Goal: Task Accomplishment & Management: Use online tool/utility

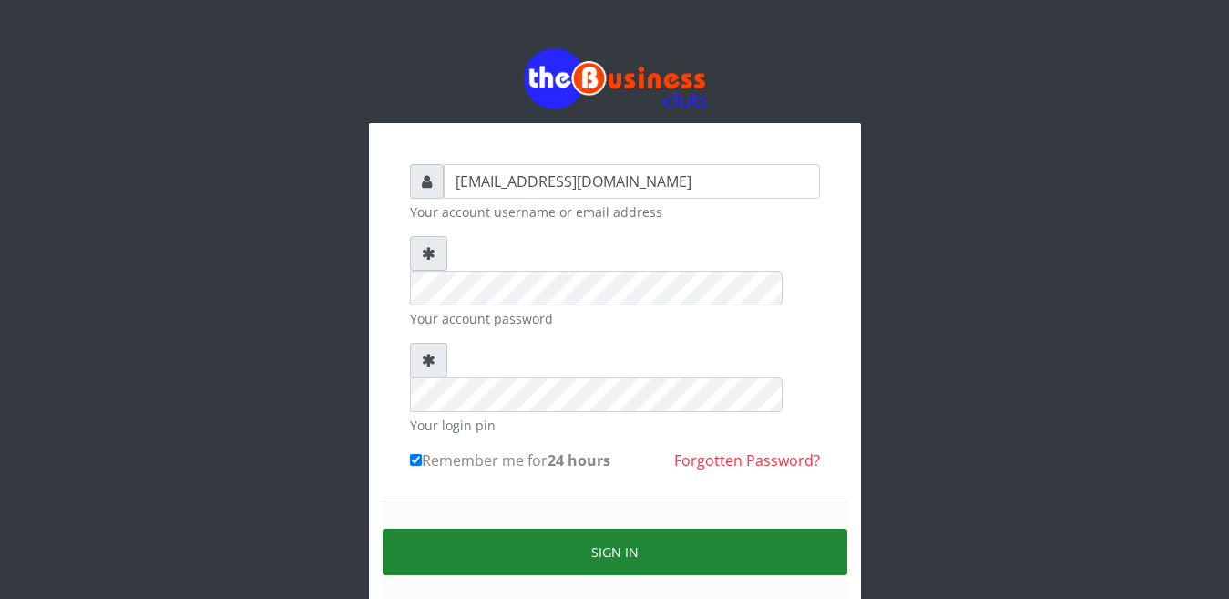
click at [620, 528] on button "Sign in" at bounding box center [615, 551] width 465 height 46
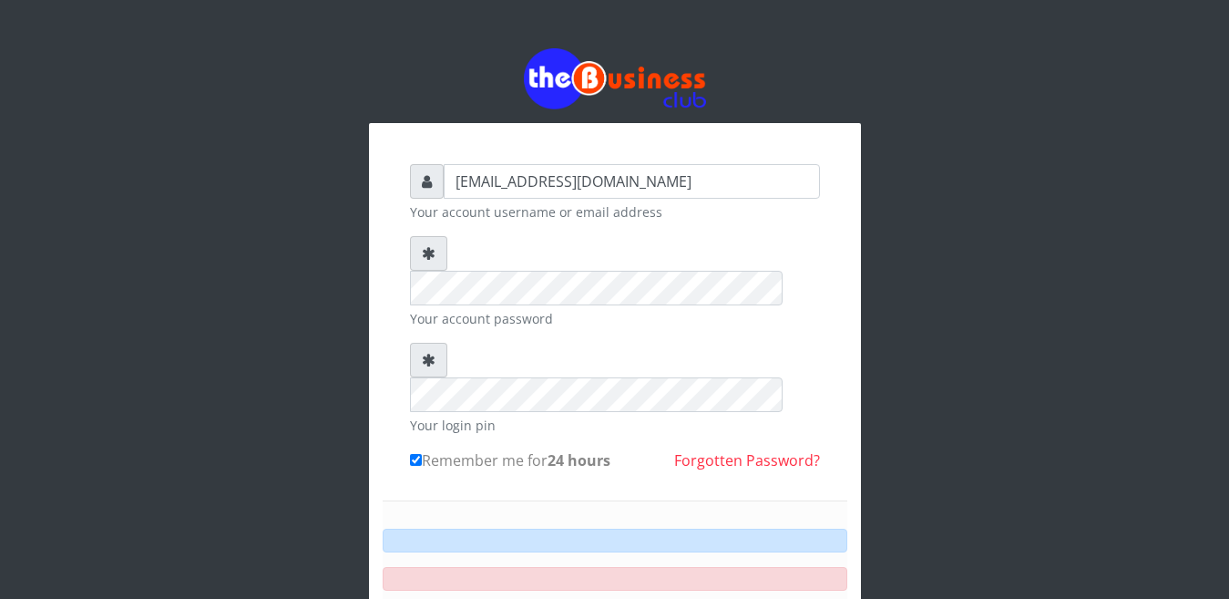
scroll to position [75, 0]
click at [415, 454] on input "Remember me for 24 hours" at bounding box center [416, 460] width 12 height 12
checkbox input "true"
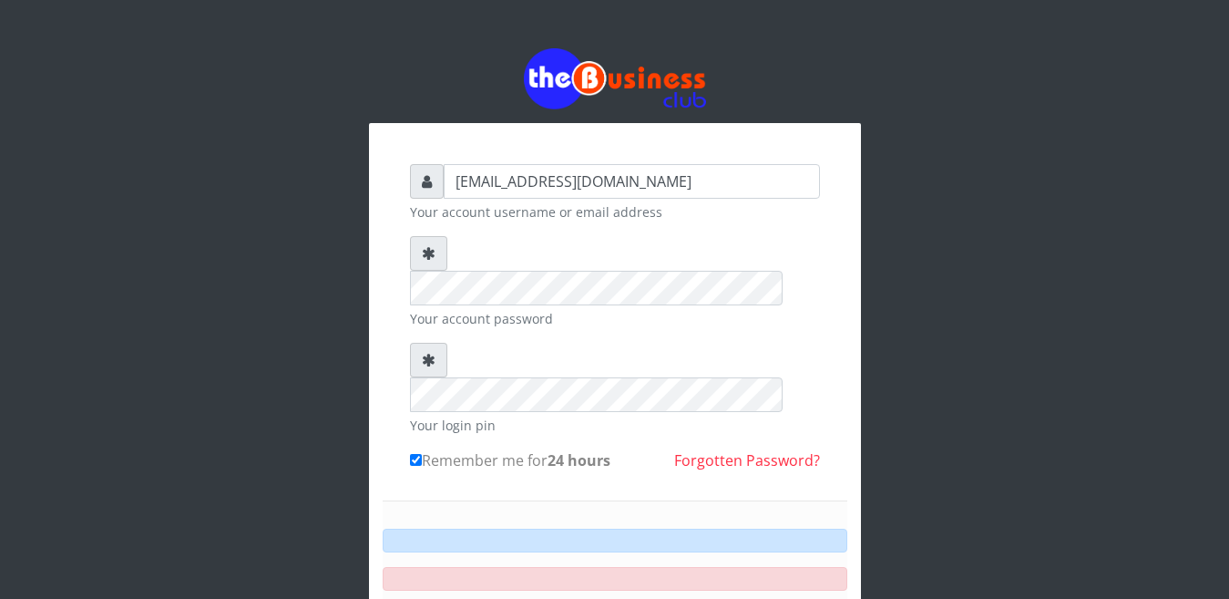
click at [138, 70] on div "happinesschidera20@gmail.com Your account username or email address Your accoun…" at bounding box center [615, 401] width 1039 height 803
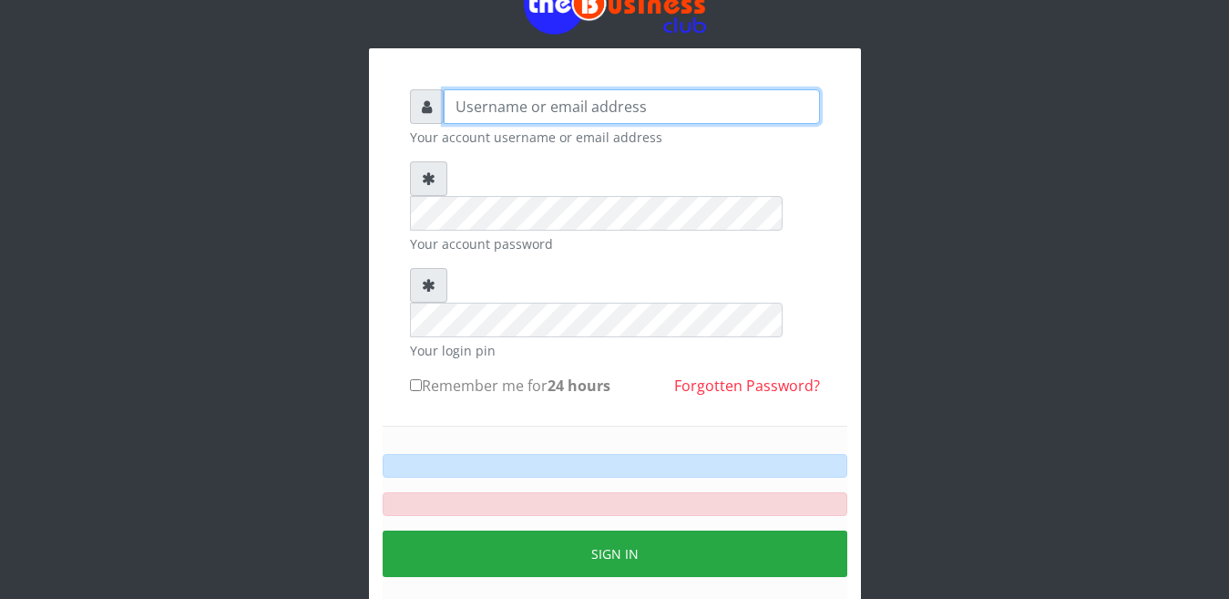
click at [458, 118] on input "text" at bounding box center [632, 106] width 376 height 35
type input "[EMAIL_ADDRESS][DOMAIN_NAME]"
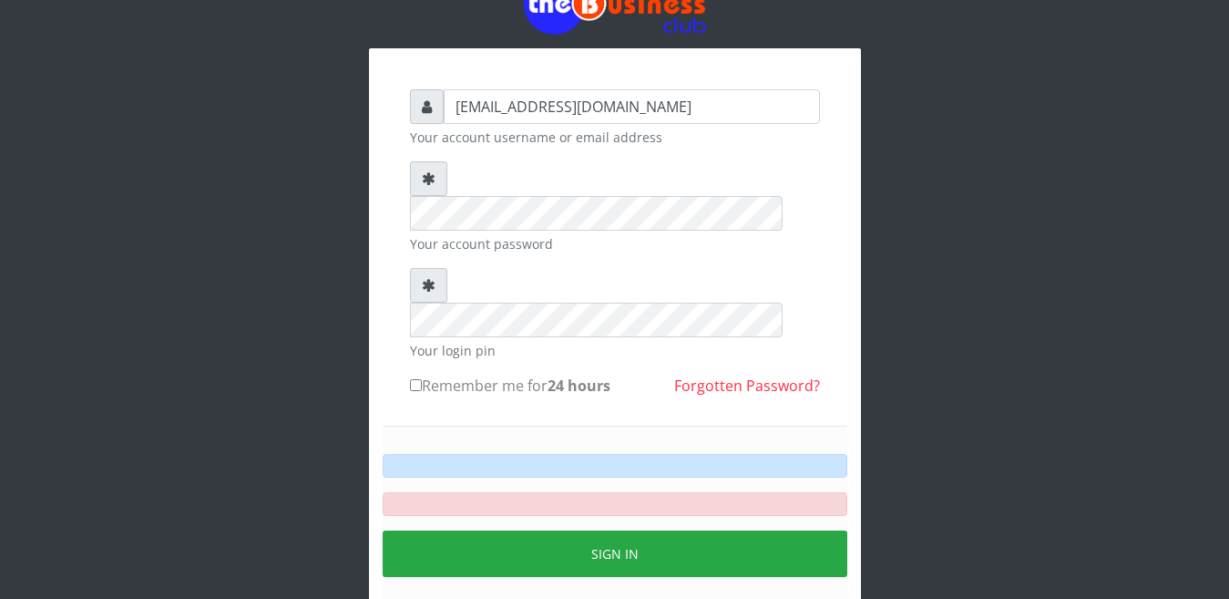
click at [470, 225] on form "happinesschidera20@gmail.com Your account username or email address Your accoun…" at bounding box center [615, 368] width 410 height 559
click at [414, 379] on input "Remember me for 24 hours" at bounding box center [416, 385] width 12 height 12
checkbox input "true"
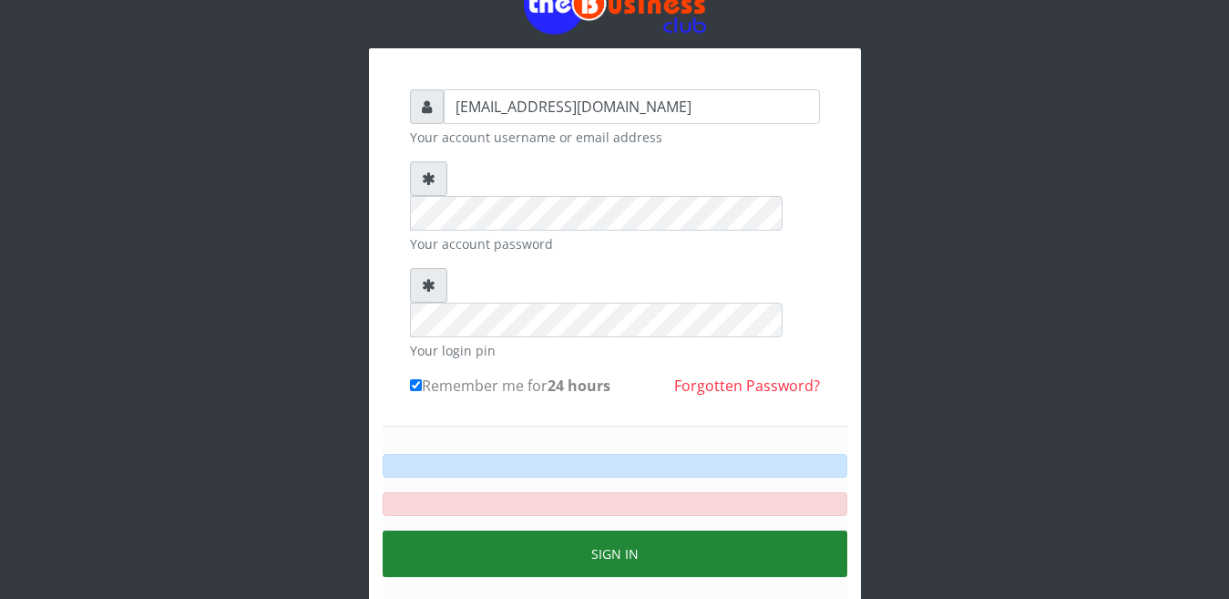
click at [599, 530] on button "Sign in" at bounding box center [615, 553] width 465 height 46
click at [600, 530] on button "Sign in" at bounding box center [615, 553] width 465 height 46
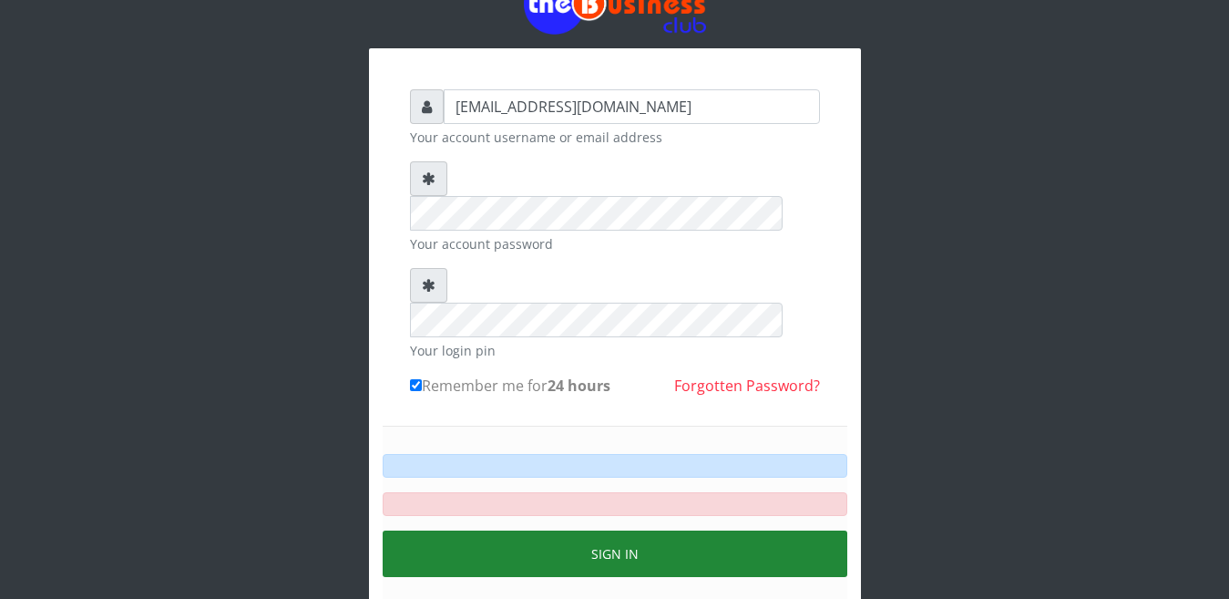
click at [600, 530] on button "Sign in" at bounding box center [615, 553] width 465 height 46
click at [598, 530] on button "Sign in" at bounding box center [615, 553] width 465 height 46
click at [600, 530] on button "Sign in" at bounding box center [615, 553] width 465 height 46
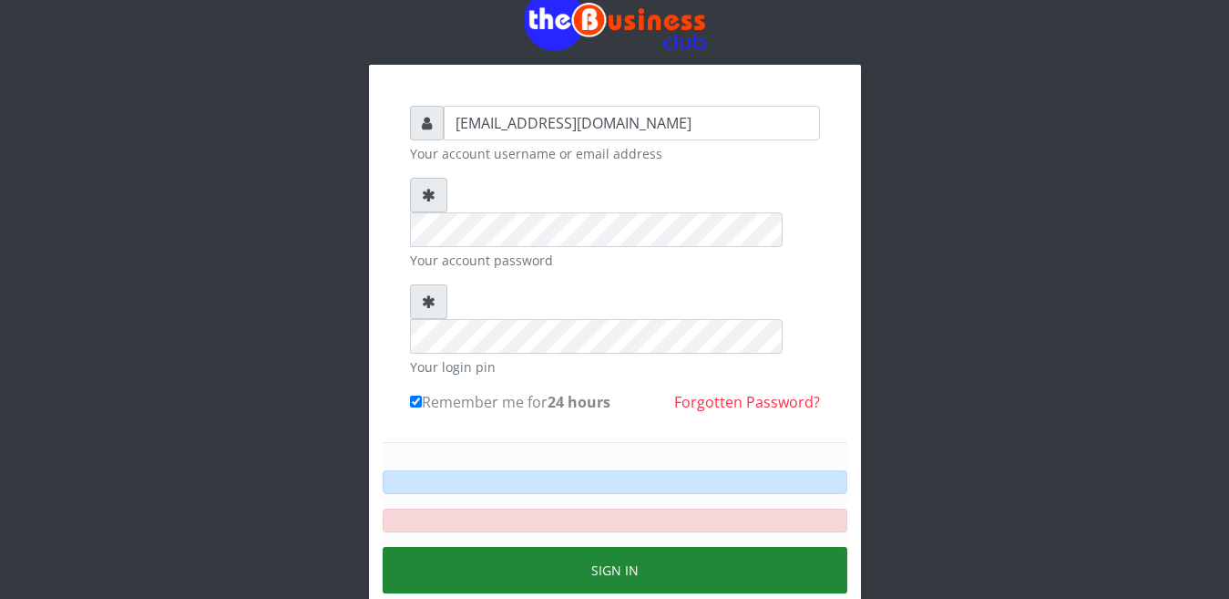
click at [600, 486] on form "happinesschidera20@gmail.com Your account username or email address Your accoun…" at bounding box center [615, 385] width 410 height 559
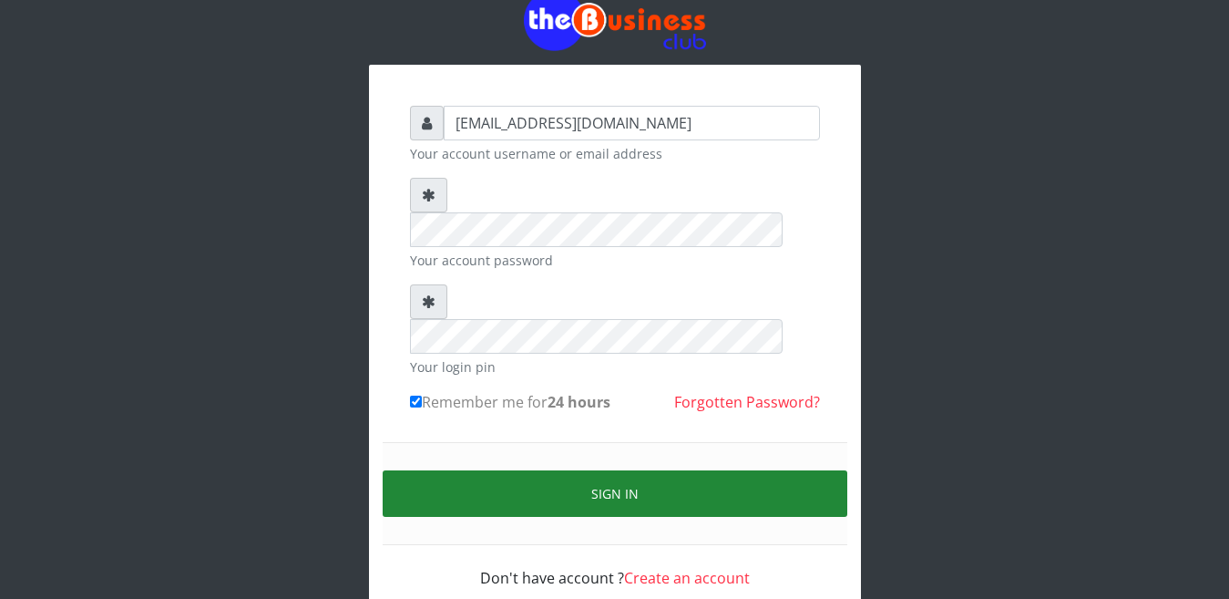
click at [605, 470] on button "Sign in" at bounding box center [615, 493] width 465 height 46
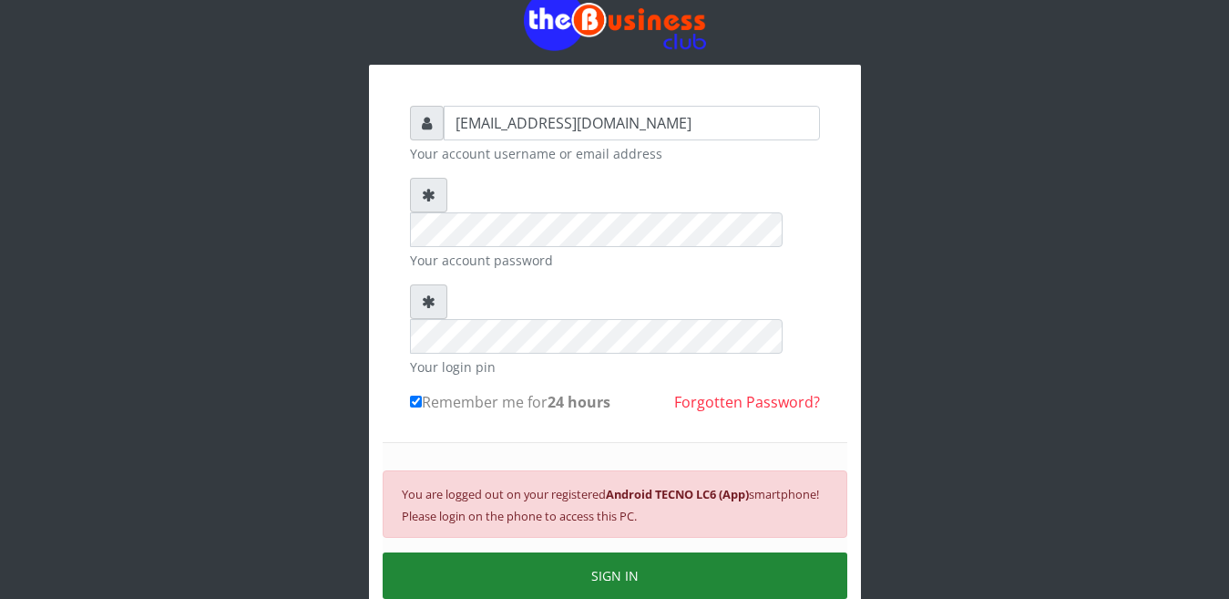
click at [641, 552] on button "SIGN IN" at bounding box center [615, 575] width 465 height 46
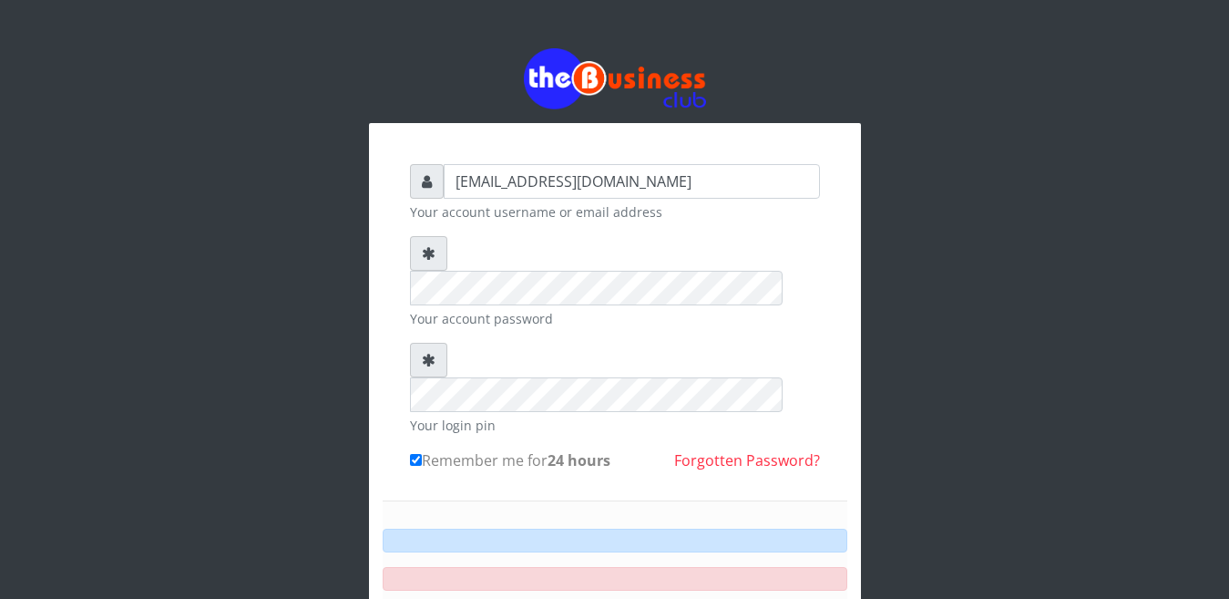
click at [624, 528] on div at bounding box center [615, 540] width 465 height 24
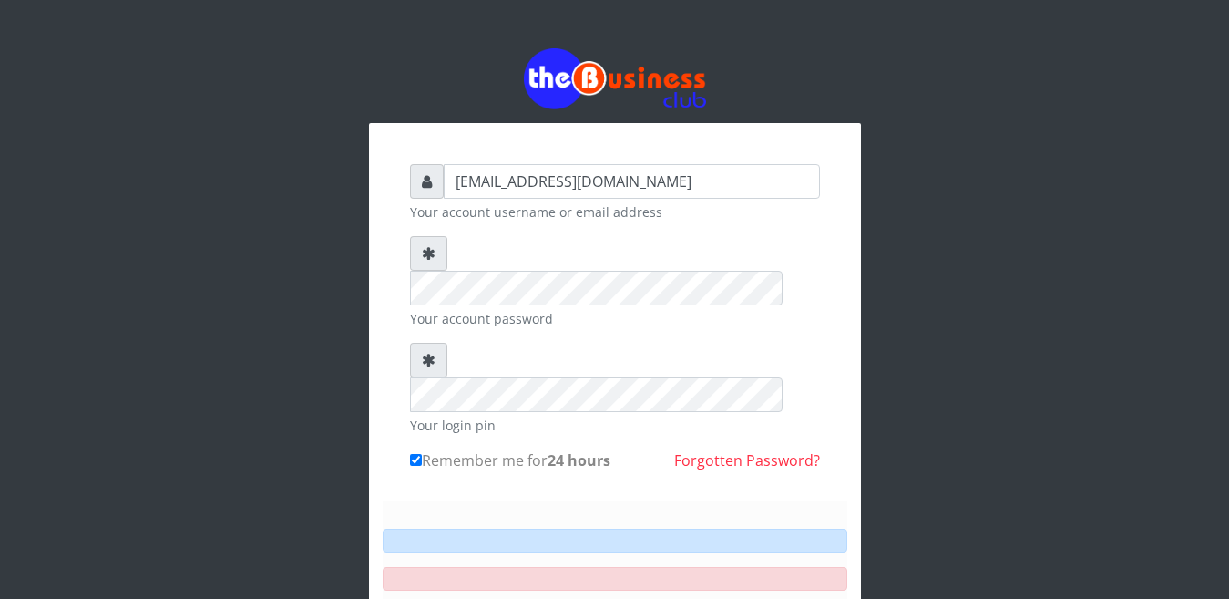
click at [624, 528] on div at bounding box center [615, 540] width 465 height 24
click at [622, 528] on div at bounding box center [615, 540] width 465 height 24
click at [619, 545] on div "Sign in" at bounding box center [615, 589] width 465 height 179
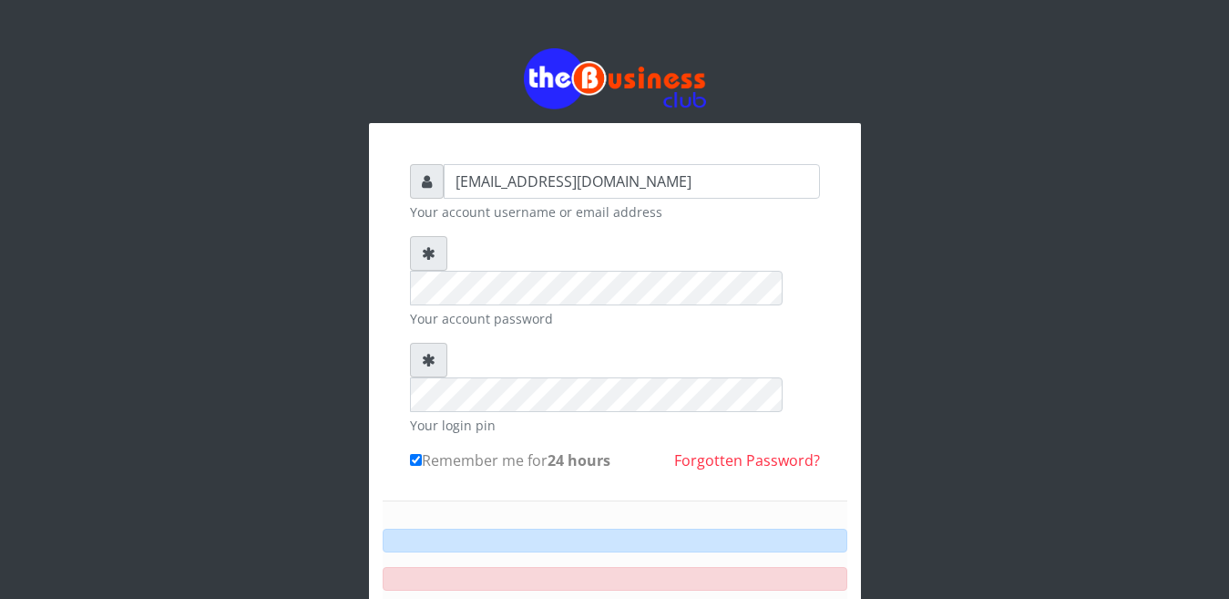
click at [419, 454] on input "Remember me for 24 hours" at bounding box center [416, 460] width 12 height 12
checkbox input "true"
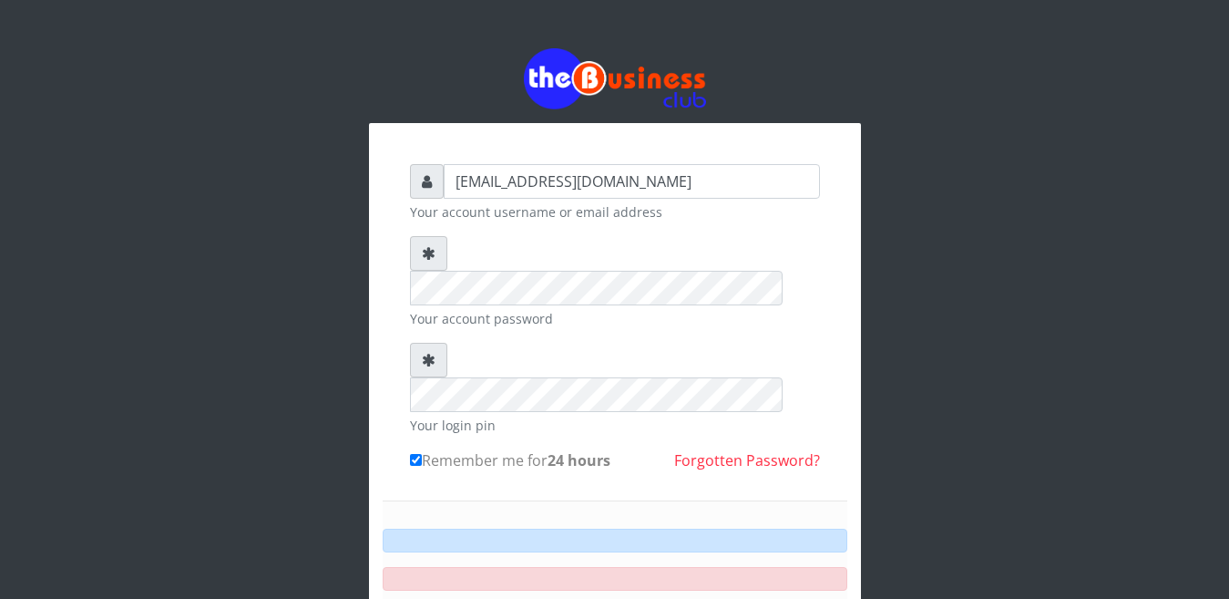
drag, startPoint x: 600, startPoint y: 530, endPoint x: 626, endPoint y: 505, distance: 36.1
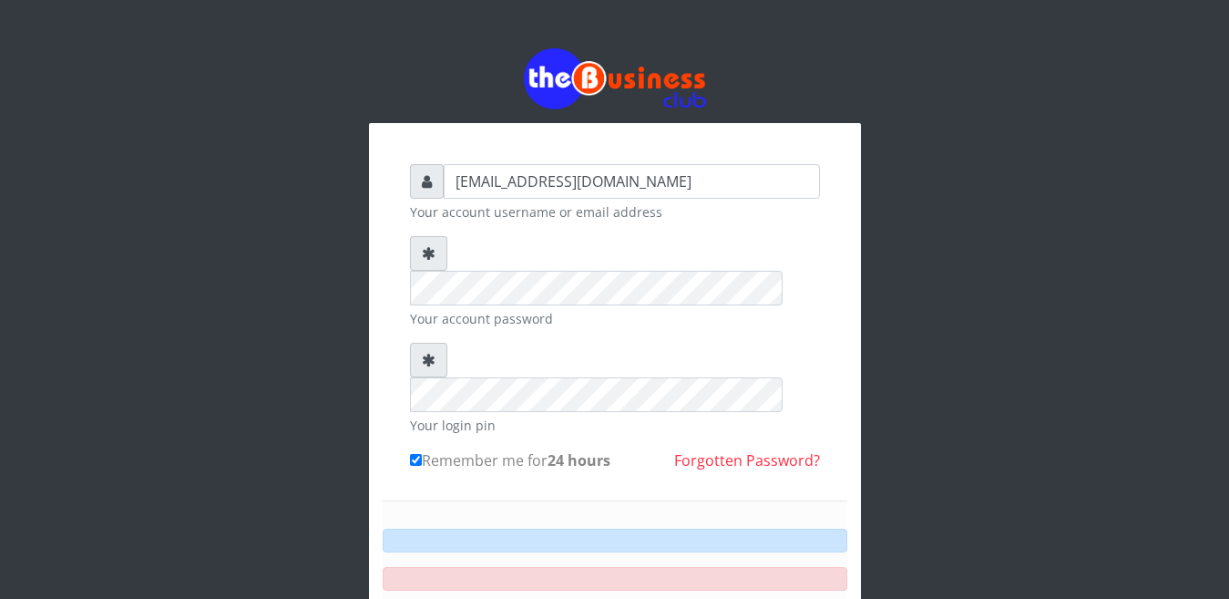
drag, startPoint x: 128, startPoint y: 50, endPoint x: 110, endPoint y: -5, distance: 58.2
click at [110, 0] on html "happinesschidera20@gmail.com Your account username or email address Your accoun…" at bounding box center [614, 401] width 1229 height 803
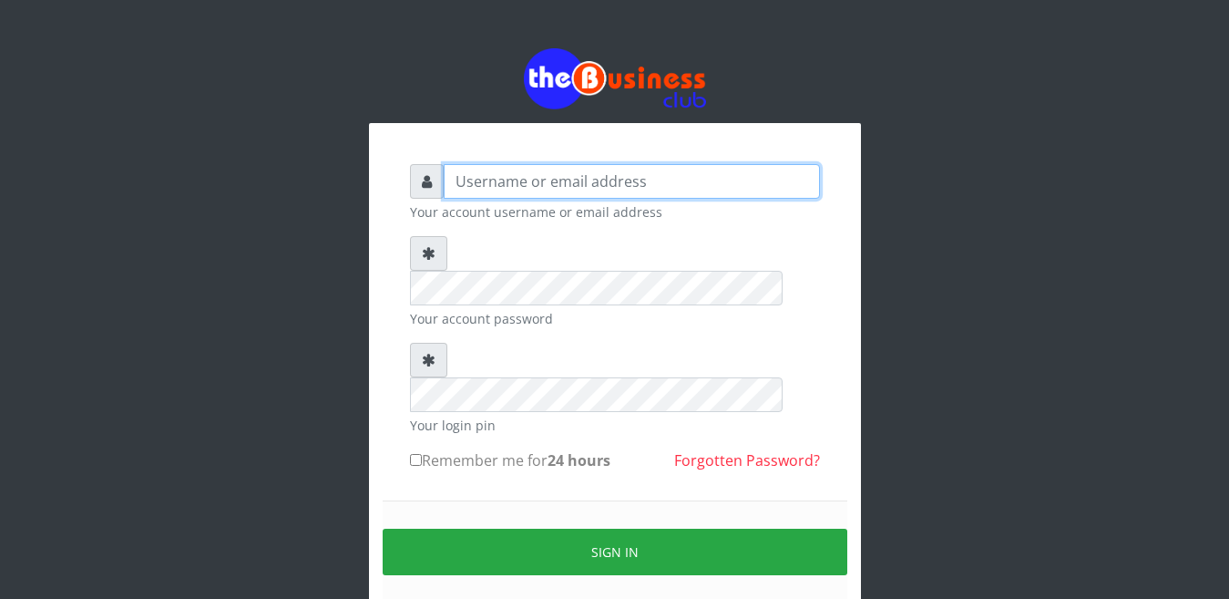
click at [468, 183] on input "text" at bounding box center [632, 181] width 376 height 35
type input "happinesschidera20@gmail.com"
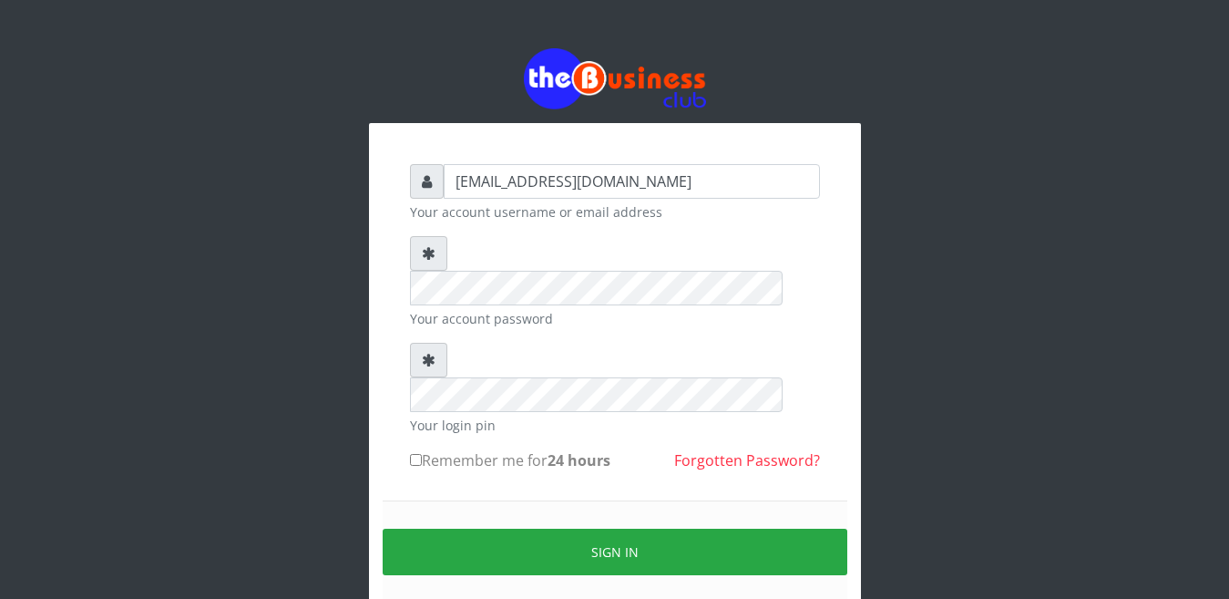
click at [414, 454] on input "Remember me for 24 hours" at bounding box center [416, 460] width 12 height 12
checkbox input "true"
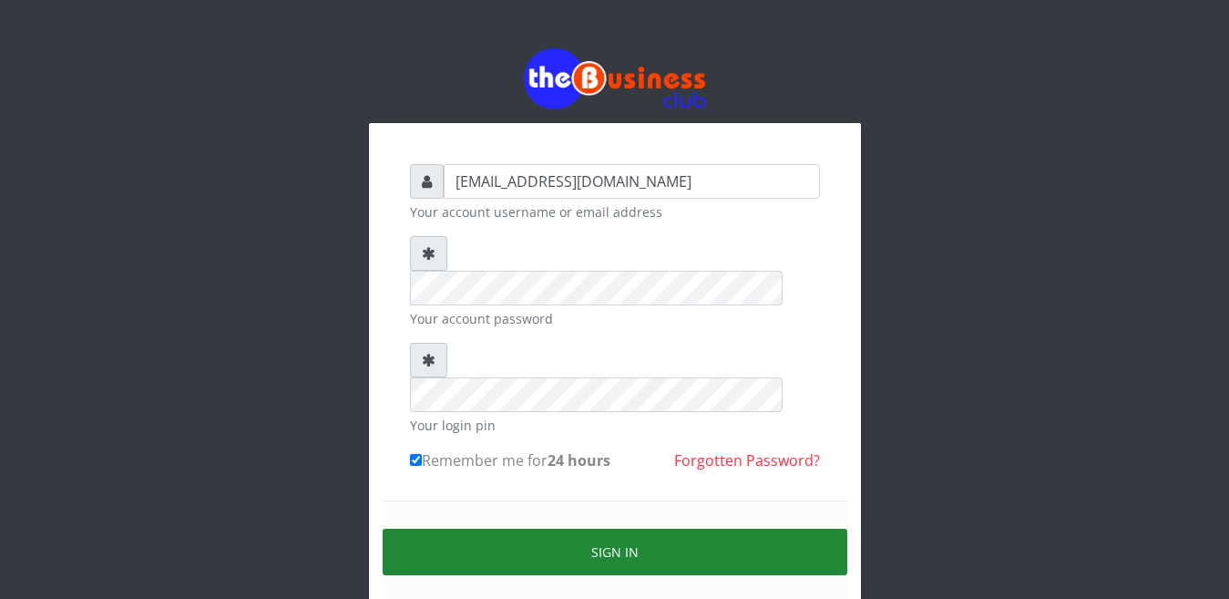
click at [625, 528] on button "Sign in" at bounding box center [615, 551] width 465 height 46
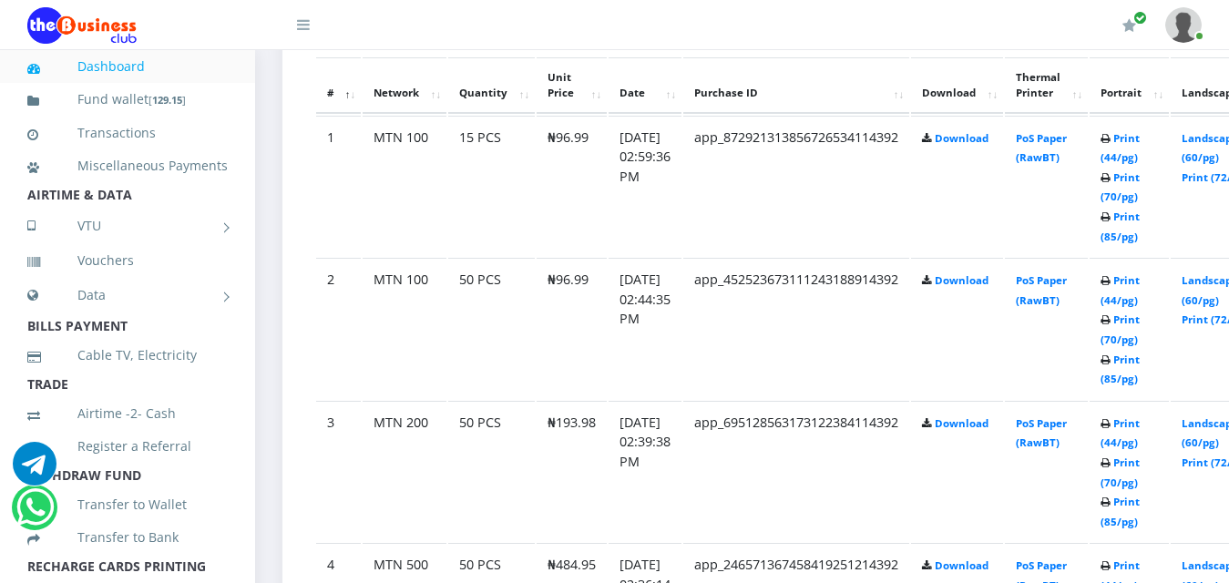
click at [1140, 243] on b "Print (44/pg) Print (70/pg) Print (85/pg)" at bounding box center [1120, 187] width 39 height 112
click at [1111, 223] on icon at bounding box center [1106, 217] width 10 height 11
click at [1134, 243] on b "Print (44/pg) Print (70/pg) Print (85/pg)" at bounding box center [1120, 187] width 39 height 112
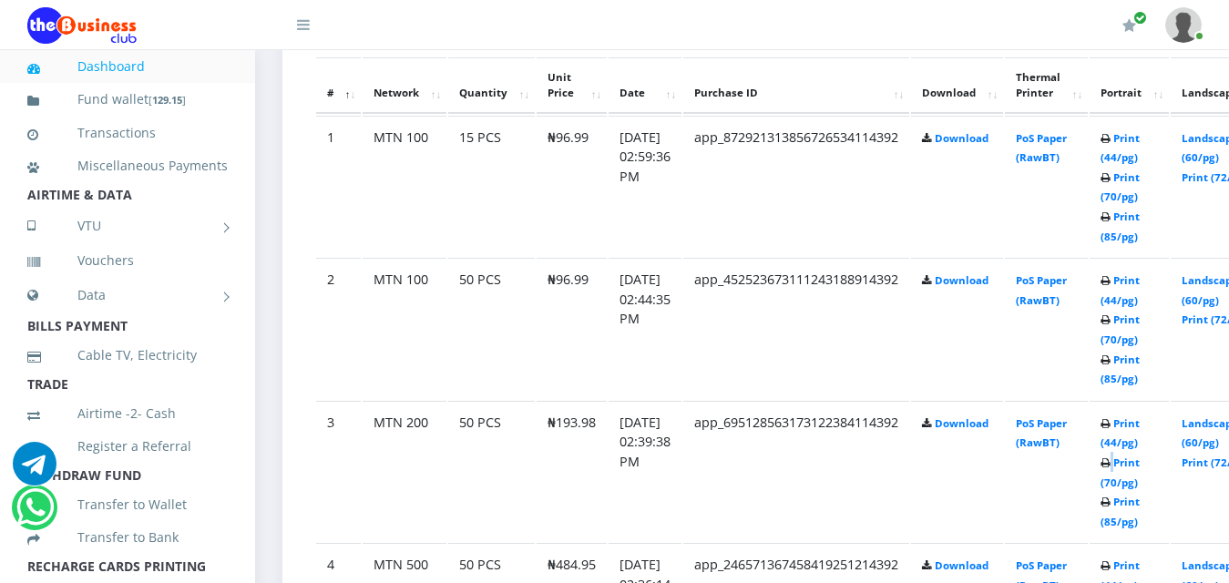
click at [1111, 184] on icon at bounding box center [1106, 178] width 10 height 11
click at [1133, 523] on link "Print (85/pg)" at bounding box center [1120, 512] width 39 height 34
click at [1133, 528] on link "Print (85/pg)" at bounding box center [1120, 512] width 39 height 34
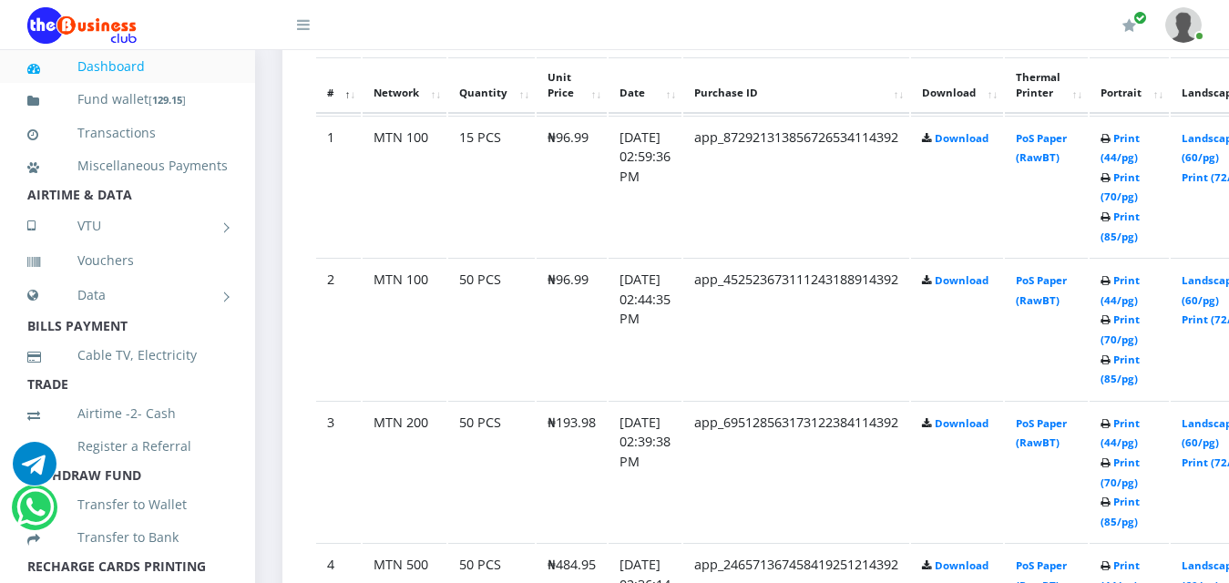
click at [1111, 223] on icon at bounding box center [1106, 217] width 10 height 11
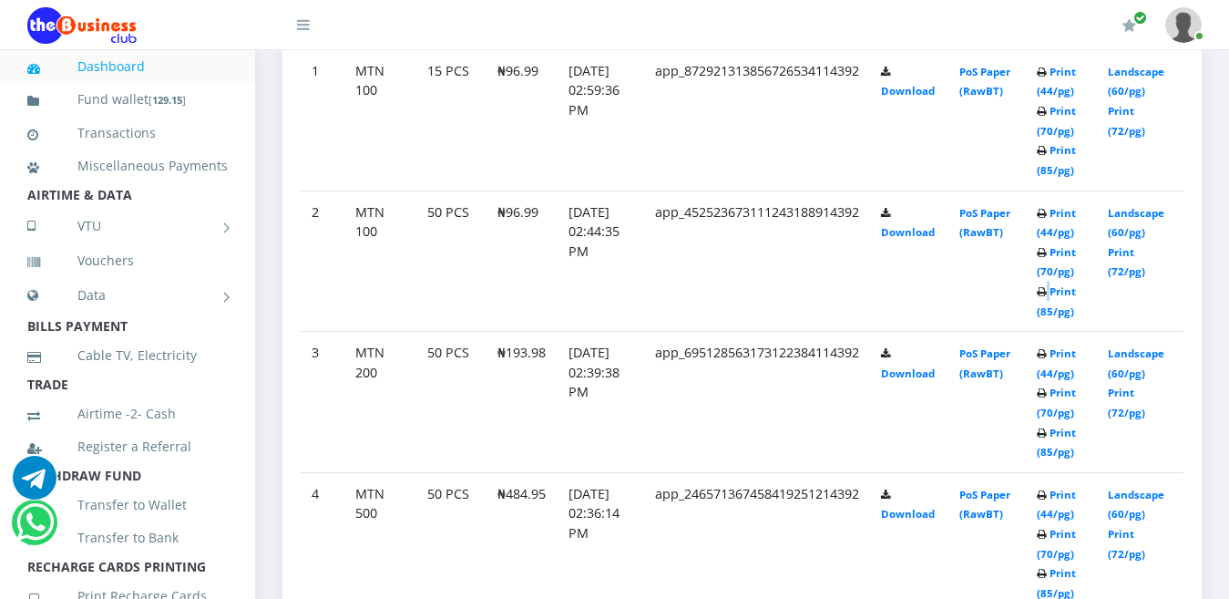
scroll to position [1044, 0]
click at [1047, 118] on icon at bounding box center [1042, 112] width 10 height 11
click at [1058, 177] on b "Print (44/pg) Print (70/pg) Print (85/pg)" at bounding box center [1056, 121] width 39 height 112
click at [1047, 118] on icon at bounding box center [1042, 112] width 10 height 11
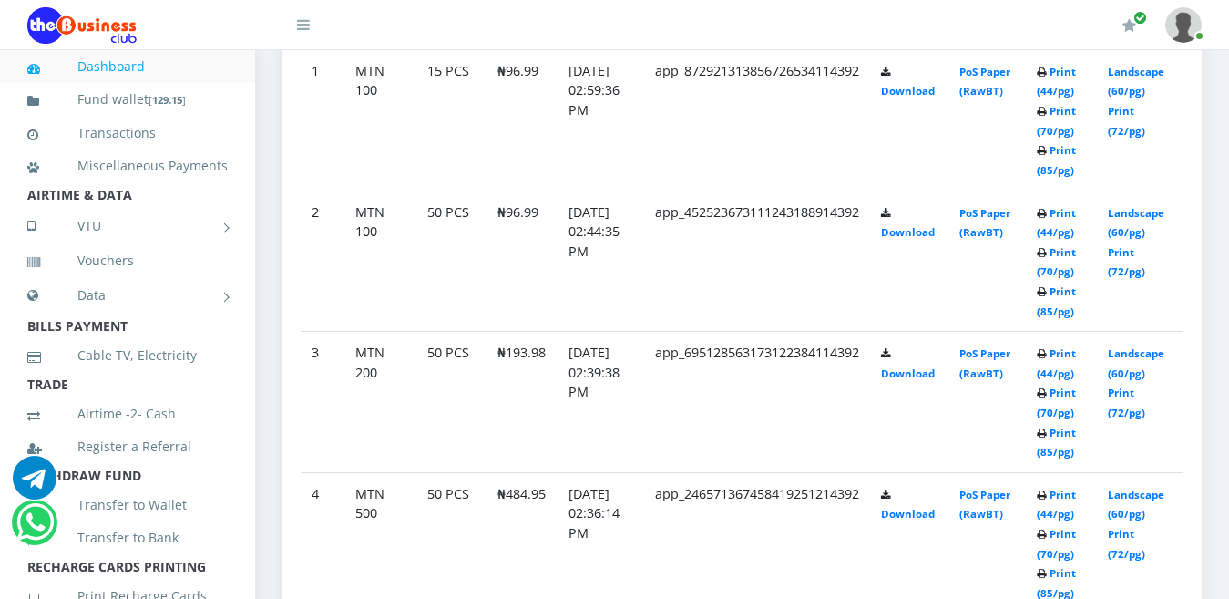
click at [1047, 78] on icon at bounding box center [1042, 72] width 10 height 11
click at [1055, 190] on td "Print (44/pg) Print (70/pg) Print (85/pg)" at bounding box center [1061, 119] width 71 height 141
click at [1055, 209] on link "Print (44/pg)" at bounding box center [1056, 223] width 39 height 34
click at [1047, 78] on icon at bounding box center [1042, 72] width 10 height 11
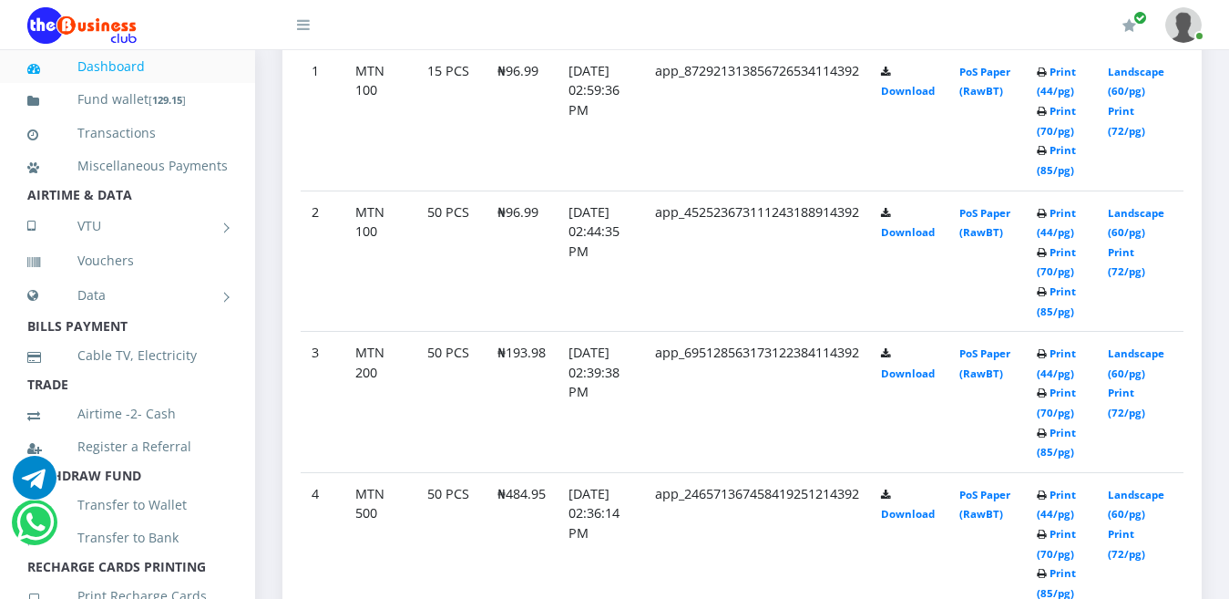
click at [1047, 157] on icon at bounding box center [1042, 151] width 10 height 11
click at [1055, 177] on b "Print (44/pg) Print (70/pg) Print (85/pg)" at bounding box center [1056, 121] width 39 height 112
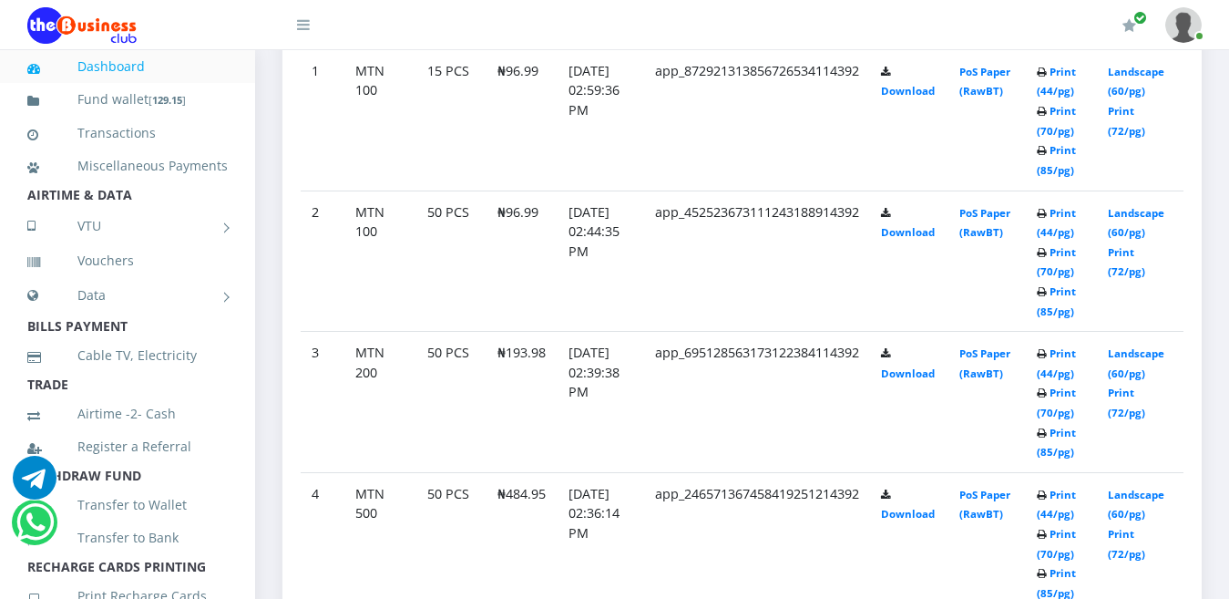
click at [1047, 157] on icon at bounding box center [1042, 151] width 10 height 11
click at [1047, 118] on icon at bounding box center [1042, 112] width 10 height 11
click at [1055, 190] on td "Print (44/pg) Print (70/pg) Print (85/pg)" at bounding box center [1061, 119] width 71 height 141
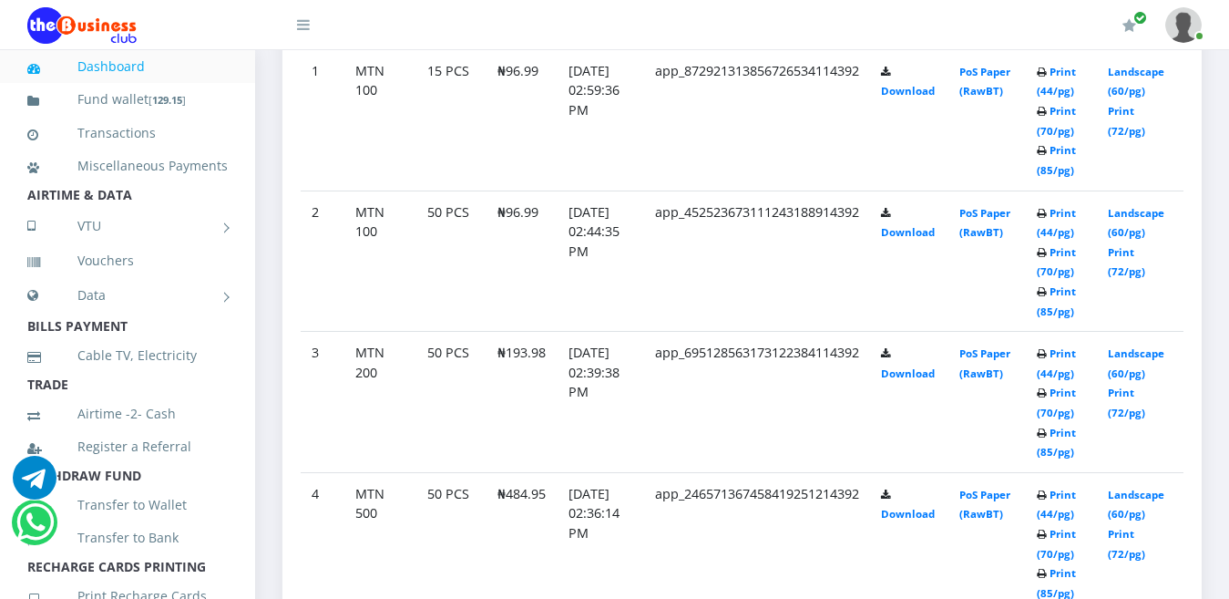
drag, startPoint x: 1055, startPoint y: 241, endPoint x: 1057, endPoint y: 278, distance: 36.5
click at [1057, 190] on td "Print (44/pg) Print (70/pg) Print (85/pg)" at bounding box center [1061, 119] width 71 height 141
click at [1056, 190] on td "Print (44/pg) Print (70/pg) Print (85/pg)" at bounding box center [1061, 119] width 71 height 141
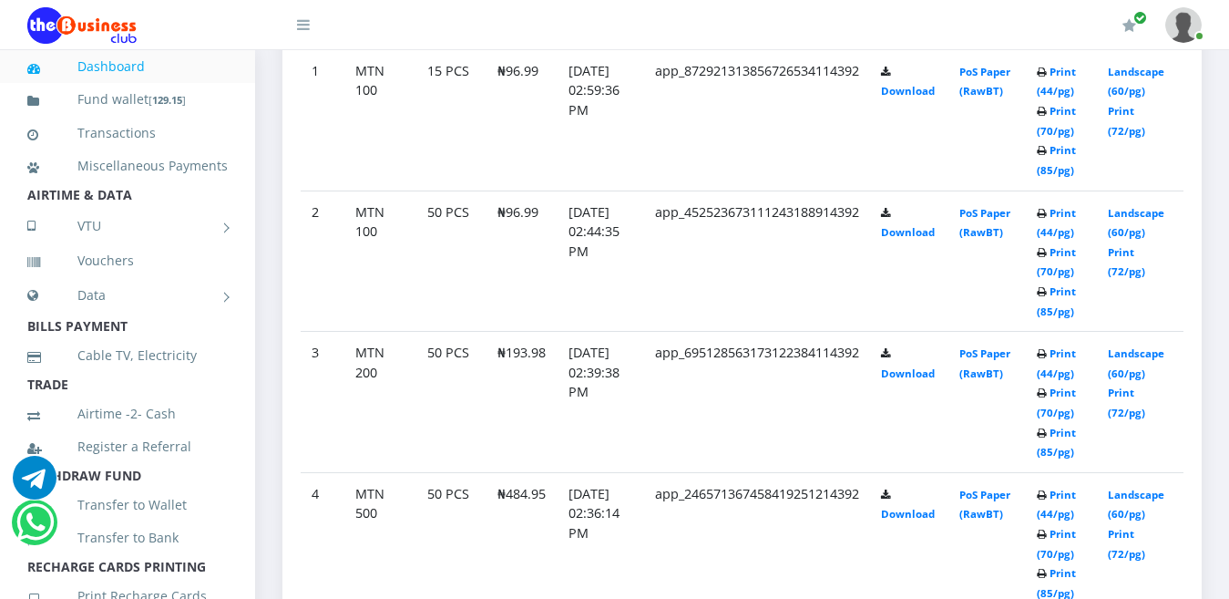
click at [1057, 190] on td "Print (44/pg) Print (70/pg) Print (85/pg)" at bounding box center [1061, 119] width 71 height 141
click at [1056, 190] on td "Print (44/pg) Print (70/pg) Print (85/pg)" at bounding box center [1061, 119] width 71 height 141
click at [1047, 157] on icon at bounding box center [1042, 151] width 10 height 11
click at [1061, 190] on td "Print (44/pg) Print (70/pg) Print (85/pg)" at bounding box center [1061, 119] width 71 height 141
click at [1055, 177] on b "Print (44/pg) Print (70/pg) Print (85/pg)" at bounding box center [1056, 121] width 39 height 112
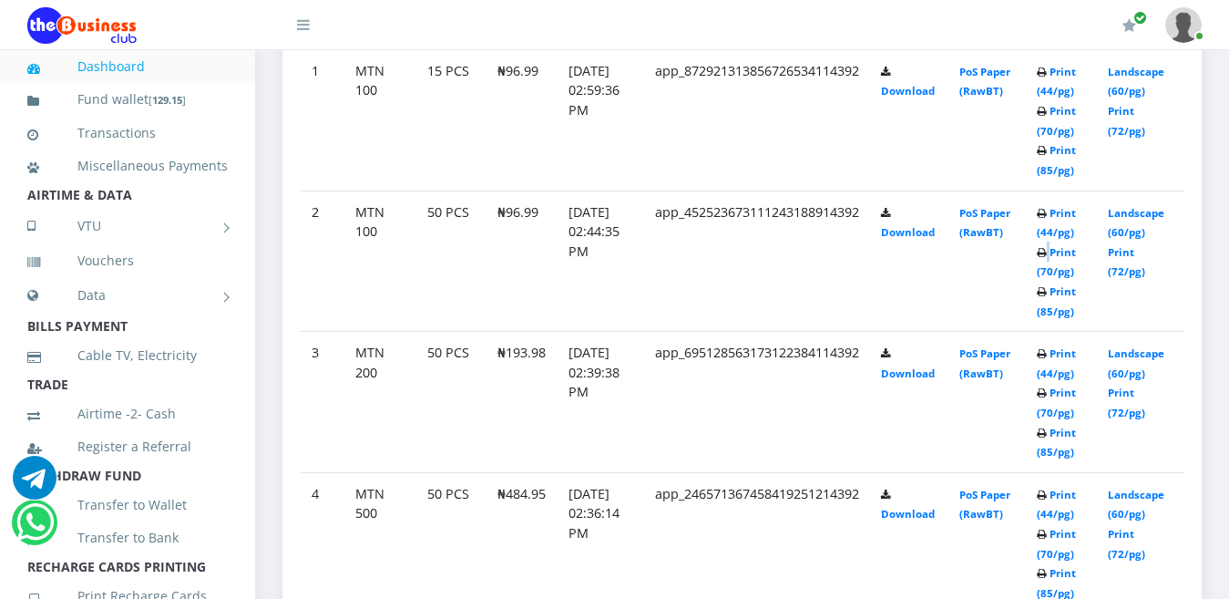
click at [1055, 177] on b "Print (44/pg) Print (70/pg) Print (85/pg)" at bounding box center [1056, 121] width 39 height 112
click at [1056, 177] on b "Print (44/pg) Print (70/pg) Print (85/pg)" at bounding box center [1056, 121] width 39 height 112
click at [1062, 206] on link "Print (44/pg)" at bounding box center [1056, 223] width 39 height 34
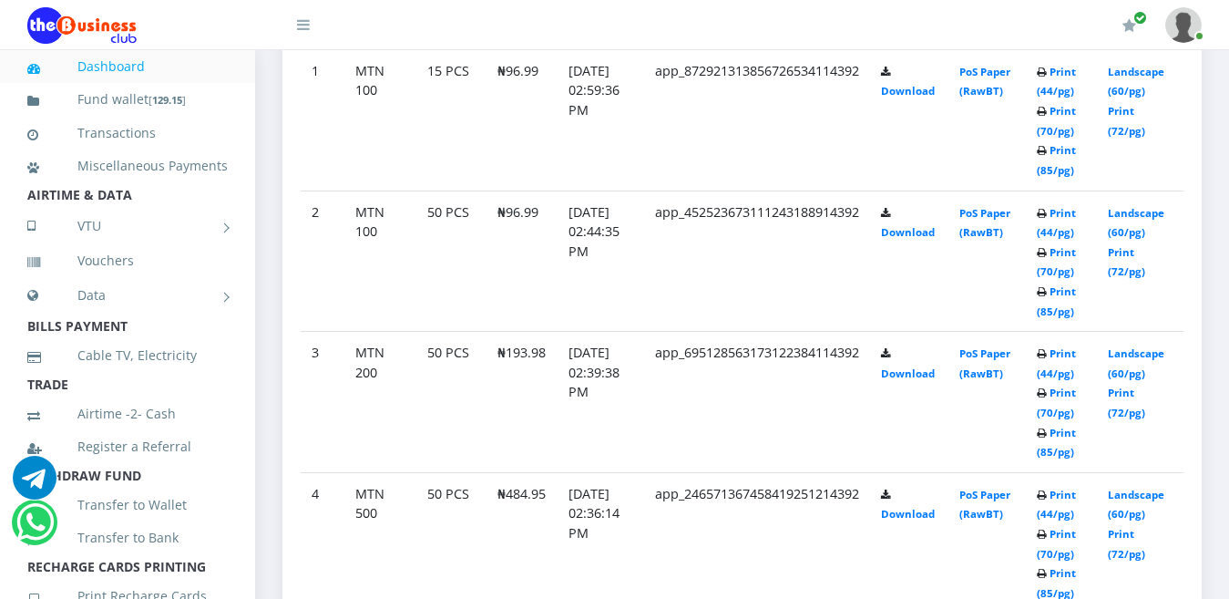
click at [1047, 78] on icon at bounding box center [1042, 72] width 10 height 11
click at [1047, 157] on icon at bounding box center [1042, 151] width 10 height 11
click at [1056, 190] on td "Print (44/pg) Print (70/pg) Print (85/pg)" at bounding box center [1061, 119] width 71 height 141
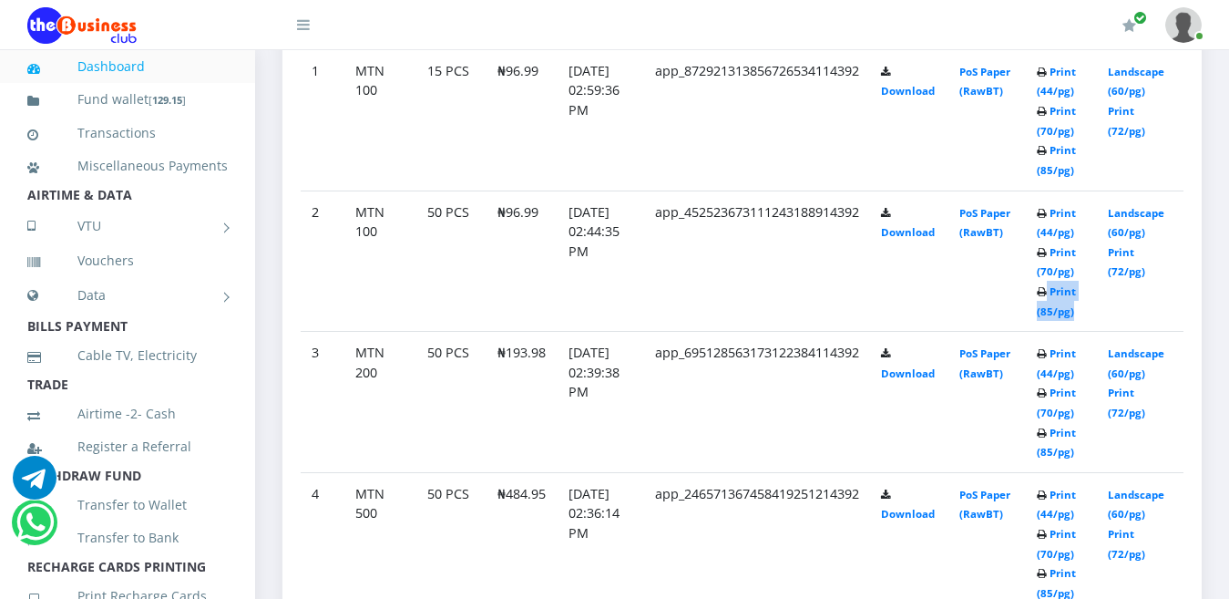
click at [1055, 190] on td "Print (44/pg) Print (70/pg) Print (85/pg)" at bounding box center [1061, 119] width 71 height 141
click at [1051, 190] on td "Print (44/pg) Print (70/pg) Print (85/pg)" at bounding box center [1061, 119] width 71 height 141
click at [1049, 190] on td "Print (44/pg) Print (70/pg) Print (85/pg)" at bounding box center [1061, 119] width 71 height 141
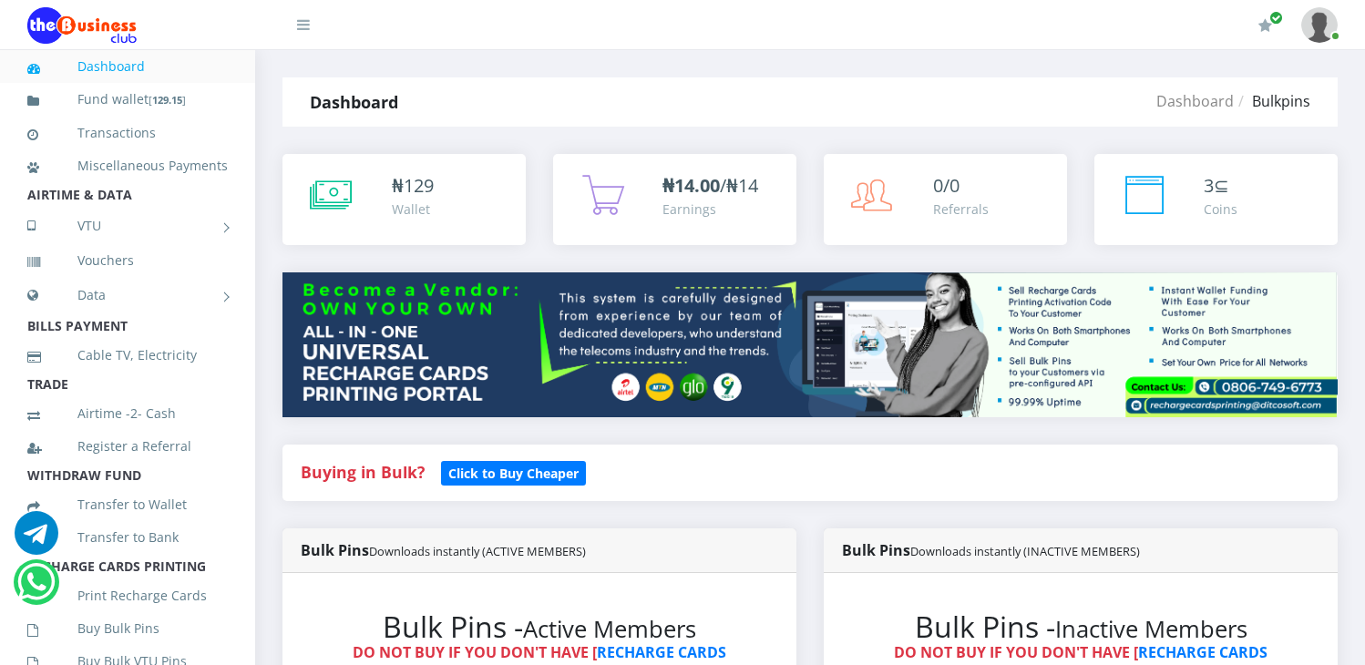
scroll to position [953, 0]
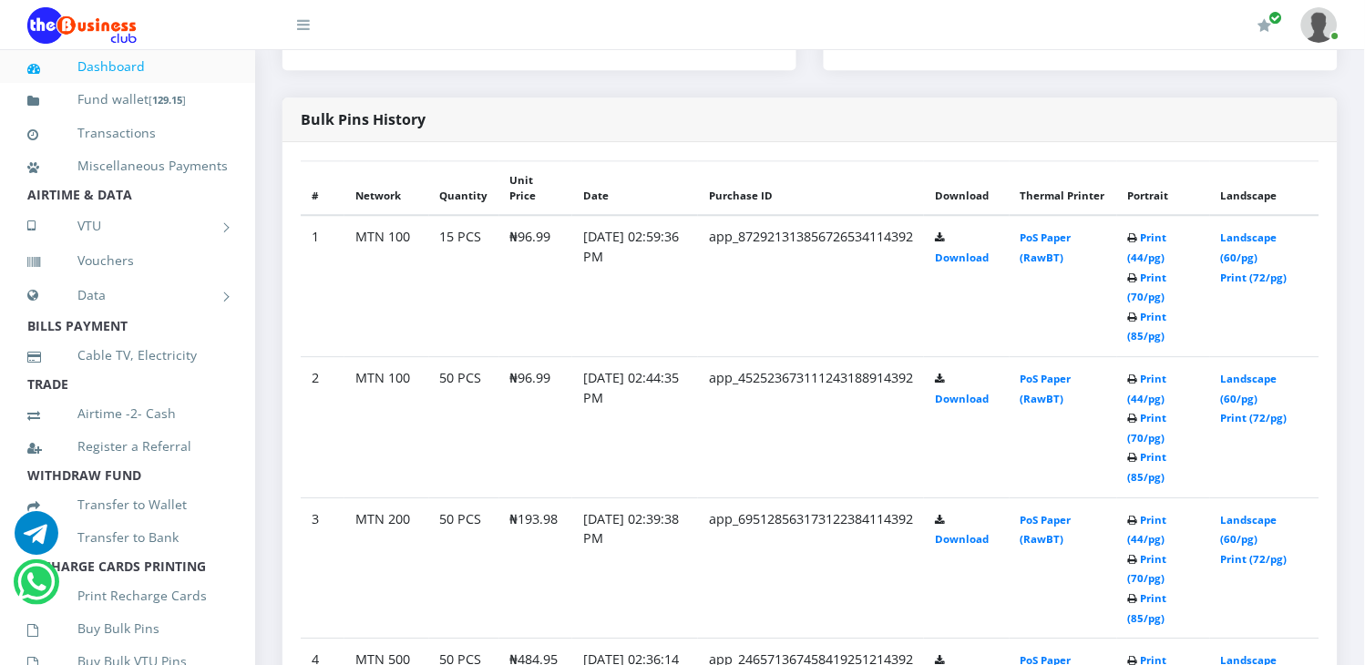
click at [1157, 356] on td "Print (44/pg) Print (70/pg) Print (85/pg)" at bounding box center [1163, 285] width 93 height 141
